Goal: Check status: Check status

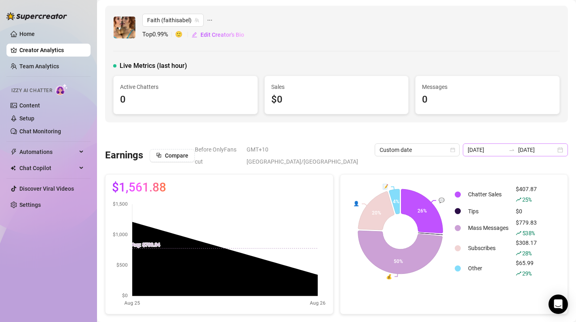
click at [562, 148] on div "[DATE] [DATE]" at bounding box center [515, 150] width 105 height 13
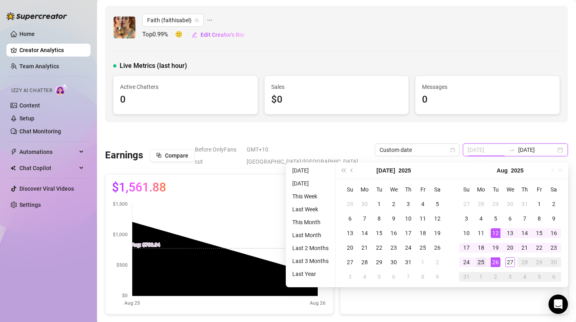
type input "[DATE]"
click at [481, 260] on div "25" at bounding box center [481, 263] width 10 height 10
type input "[DATE]"
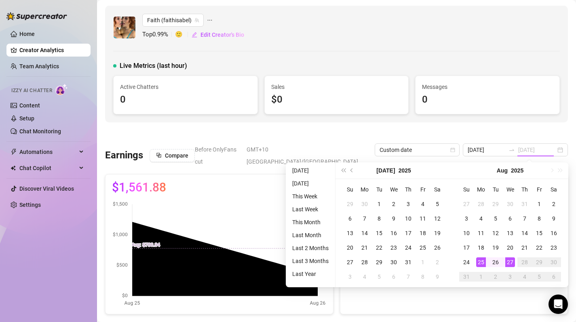
click at [513, 263] on div "27" at bounding box center [510, 263] width 10 height 10
type input "[DATE]"
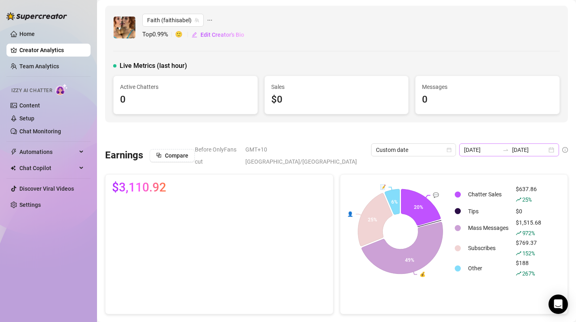
click at [553, 152] on div "[DATE] [DATE]" at bounding box center [509, 150] width 100 height 13
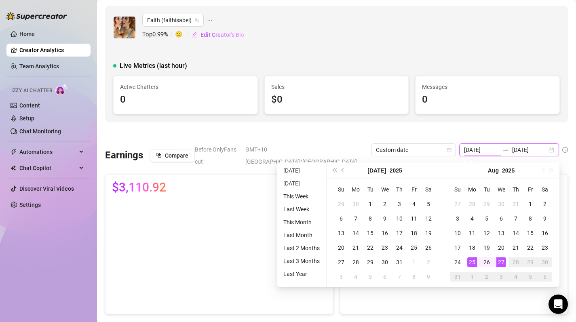
type input "[DATE]"
click at [505, 260] on div "27" at bounding box center [501, 263] width 10 height 10
type input "[DATE]"
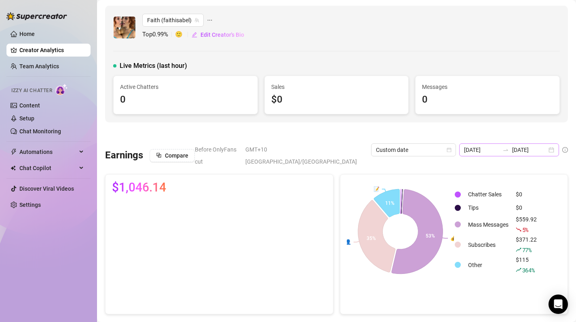
click at [550, 148] on div "[DATE] [DATE]" at bounding box center [509, 150] width 100 height 13
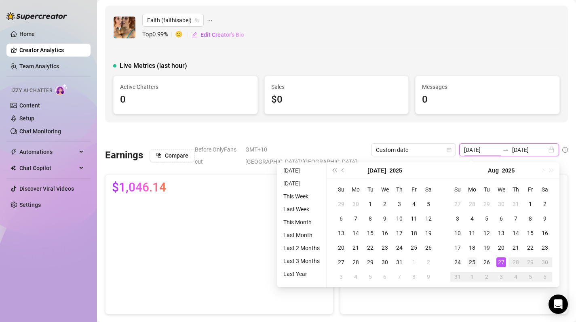
type input "[DATE]"
click at [471, 262] on div "25" at bounding box center [472, 263] width 10 height 10
type input "[DATE]"
click at [502, 262] on div "27" at bounding box center [501, 263] width 10 height 10
type input "[DATE]"
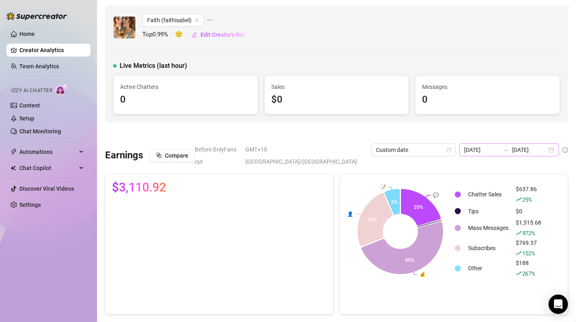
click at [557, 154] on div "[DATE] [DATE]" at bounding box center [509, 150] width 100 height 13
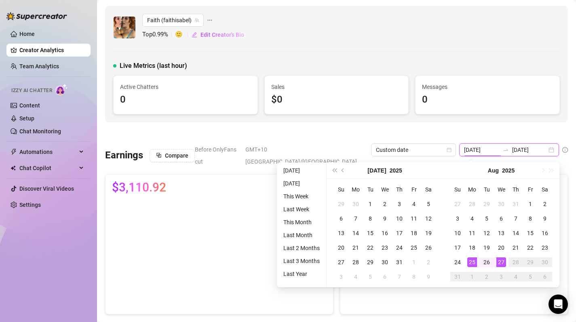
type input "[DATE]"
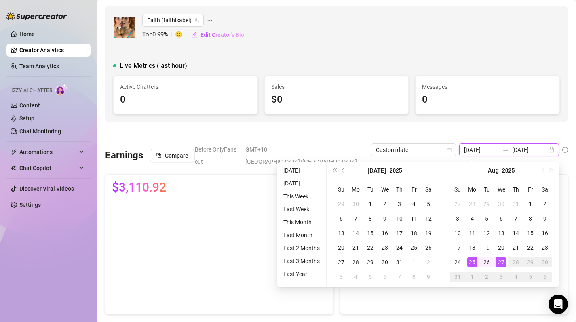
type input "[DATE]"
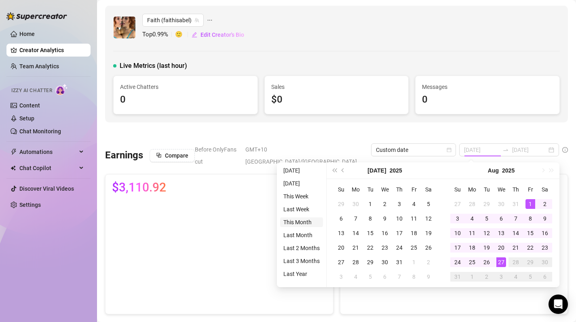
click at [305, 220] on li "This Month" at bounding box center [301, 222] width 43 height 10
type input "[DATE]"
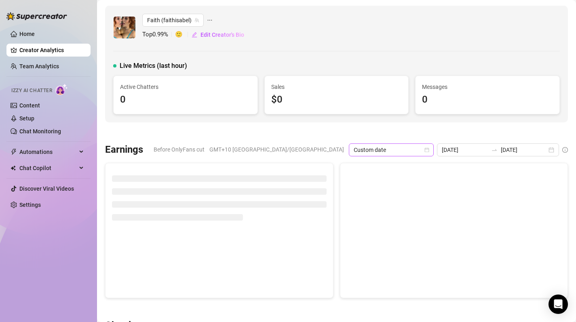
click at [429, 149] on icon "calendar" at bounding box center [426, 150] width 5 height 5
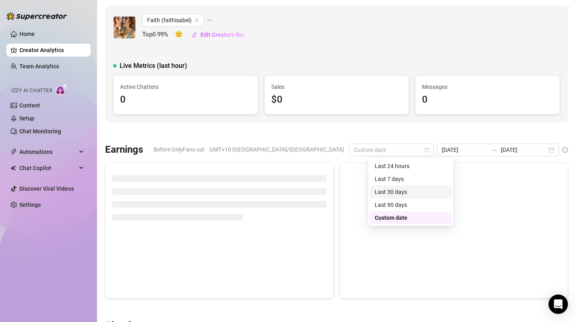
click at [414, 193] on div "Last 30 days" at bounding box center [411, 192] width 72 height 9
